Goal: Task Accomplishment & Management: Manage account settings

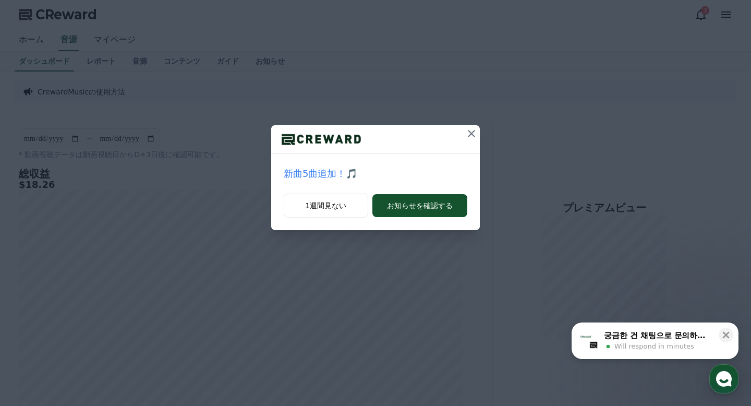
click at [473, 133] on icon at bounding box center [471, 133] width 13 height 13
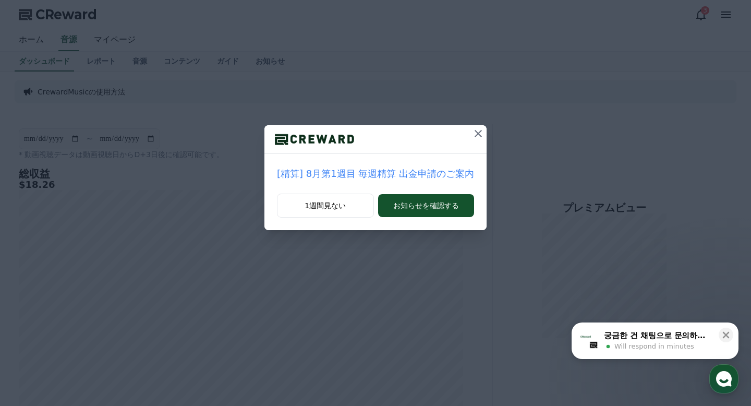
click at [475, 132] on icon at bounding box center [477, 133] width 7 height 7
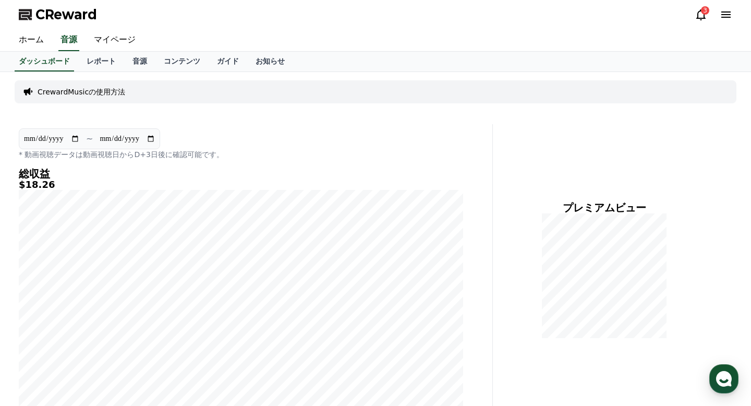
click at [116, 24] on div "CReward 3" at bounding box center [375, 14] width 730 height 29
click at [114, 36] on link "マイページ" at bounding box center [114, 40] width 58 height 22
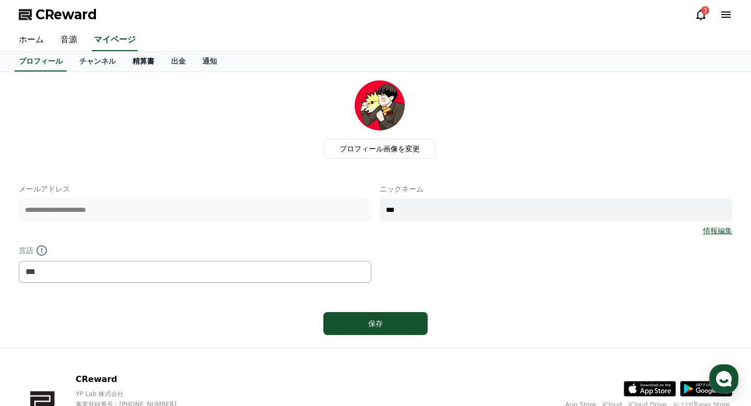
click at [141, 61] on link "精算書" at bounding box center [143, 62] width 39 height 20
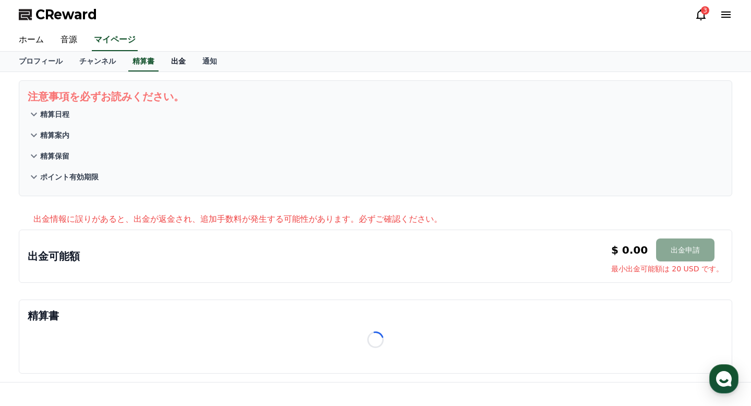
click at [180, 60] on link "出金" at bounding box center [178, 62] width 31 height 20
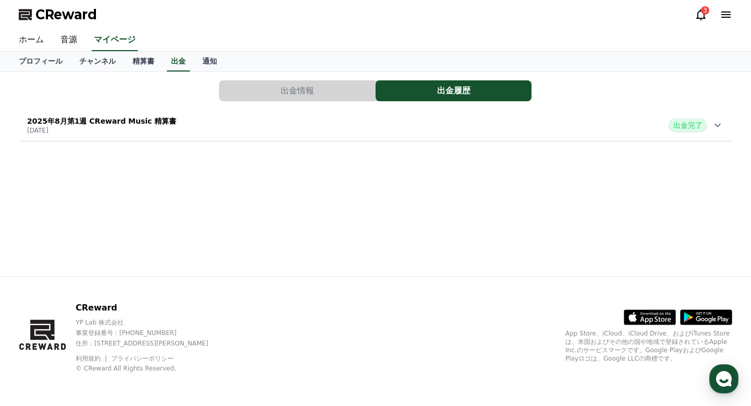
click at [35, 44] on link "ホーム" at bounding box center [31, 40] width 42 height 22
